Goal: Task Accomplishment & Management: Manage account settings

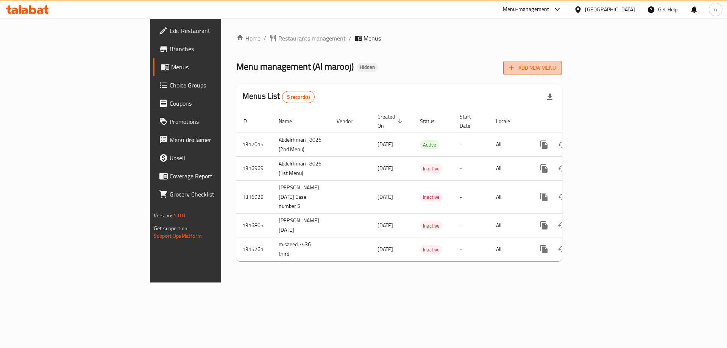
click at [556, 72] on span "Add New Menu" at bounding box center [532, 67] width 47 height 9
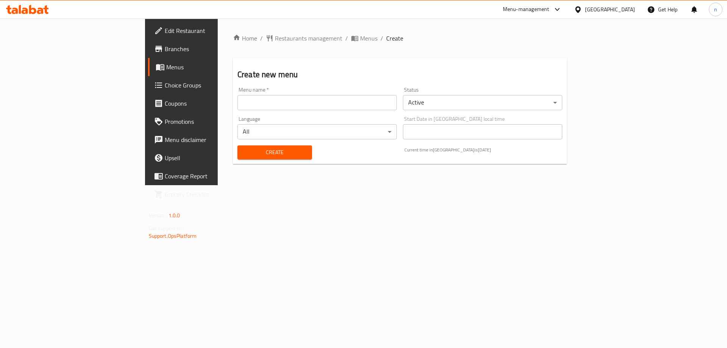
click at [244, 98] on input "text" at bounding box center [316, 102] width 159 height 15
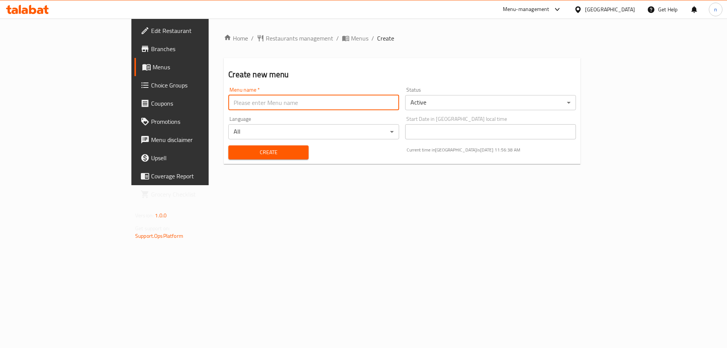
type input "nourhan 5395"
click at [234, 152] on span "Create" at bounding box center [268, 152] width 68 height 9
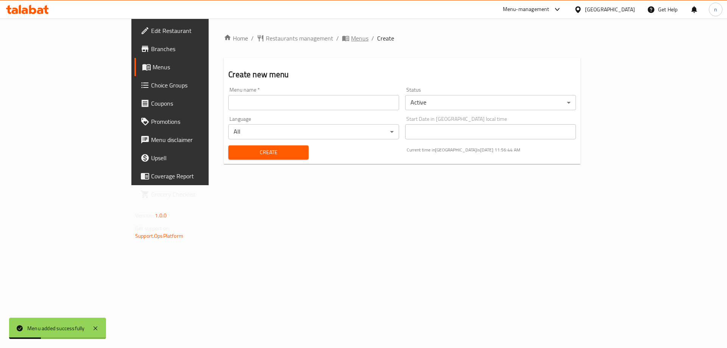
click at [351, 40] on span "Menus" at bounding box center [359, 38] width 17 height 9
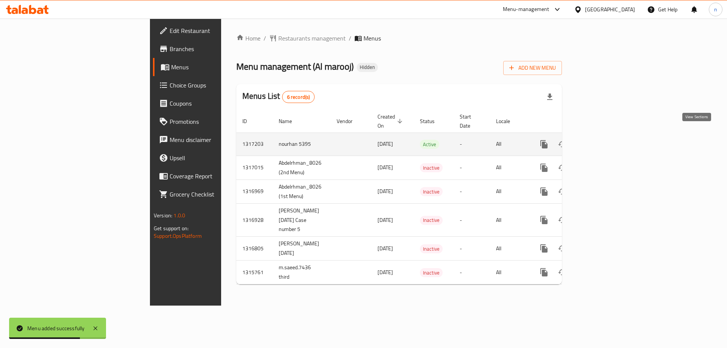
click at [603, 140] on icon "enhanced table" at bounding box center [598, 144] width 9 height 9
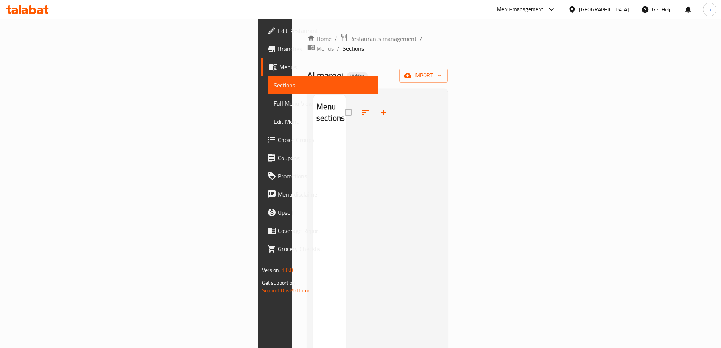
click at [316, 44] on span "Menus" at bounding box center [324, 48] width 17 height 9
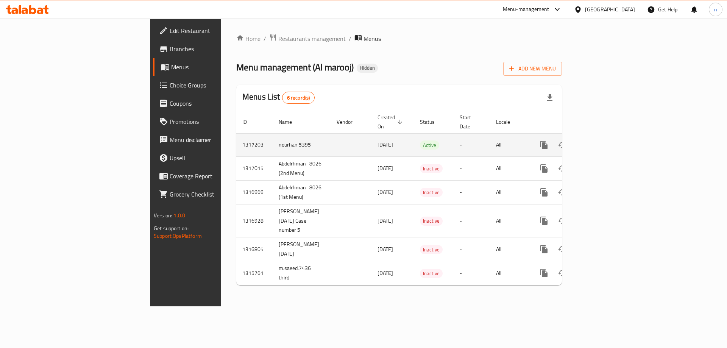
click at [273, 140] on td "nourhan 5395" at bounding box center [302, 144] width 58 height 23
click at [273, 133] on td "nourhan 5395" at bounding box center [302, 144] width 58 height 23
click at [603, 140] on icon "enhanced table" at bounding box center [598, 144] width 9 height 9
